Goal: Find specific page/section: Find specific page/section

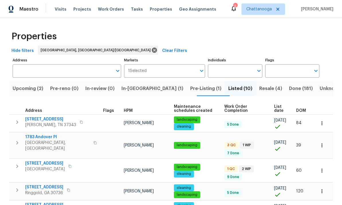
click at [154, 7] on span "Properties" at bounding box center [161, 9] width 22 height 6
click at [136, 83] on button "In-reno (1)" at bounding box center [152, 88] width 69 height 15
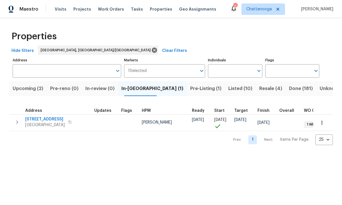
click at [35, 116] on span "6113 Shadyway Ln" at bounding box center [44, 119] width 39 height 6
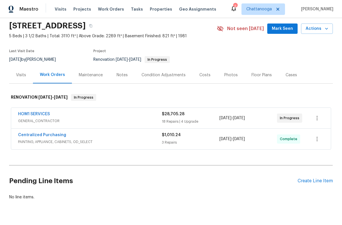
scroll to position [20, 0]
click at [60, 113] on div "HOM1 SERVICES" at bounding box center [90, 114] width 144 height 7
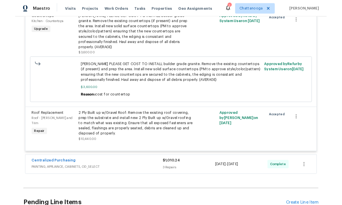
scroll to position [1004, 0]
